Goal: Navigation & Orientation: Find specific page/section

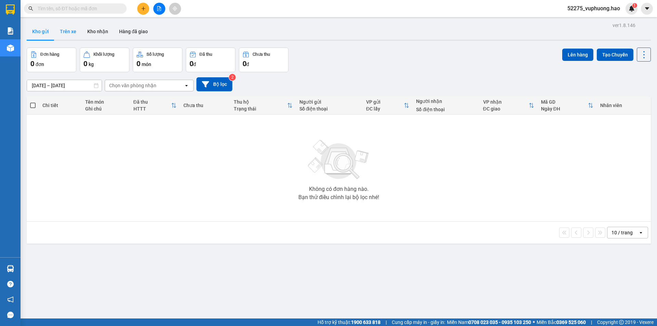
click at [70, 34] on button "Trên xe" at bounding box center [67, 31] width 27 height 16
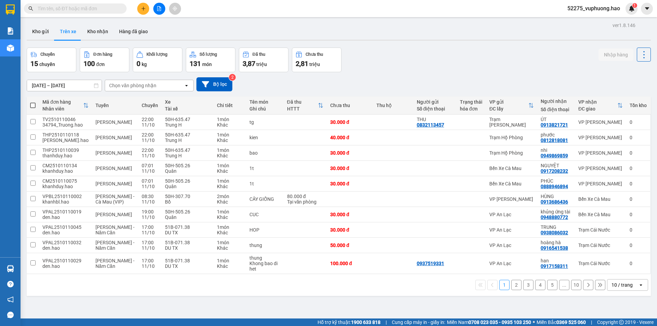
click at [158, 88] on div "Chọn văn phòng nhận" at bounding box center [144, 85] width 79 height 11
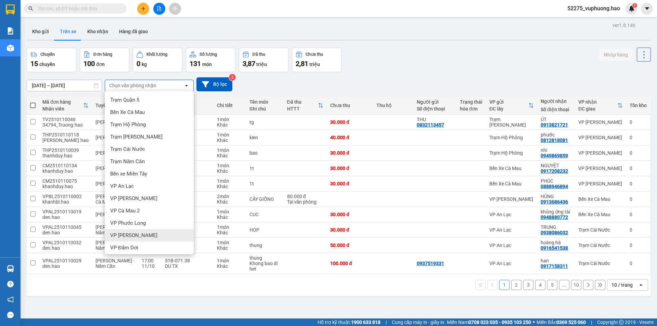
click at [145, 230] on div "VP [PERSON_NAME]" at bounding box center [149, 235] width 89 height 12
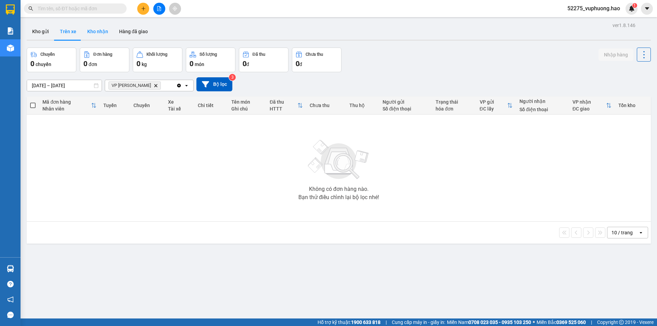
click at [89, 30] on button "Kho nhận" at bounding box center [98, 31] width 32 height 16
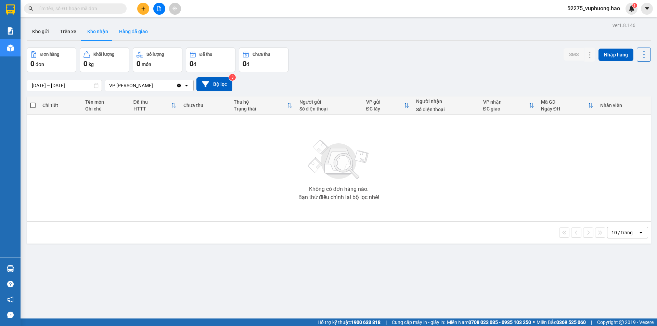
click at [120, 31] on button "Hàng đã giao" at bounding box center [134, 31] width 40 height 16
